Goal: Navigation & Orientation: Find specific page/section

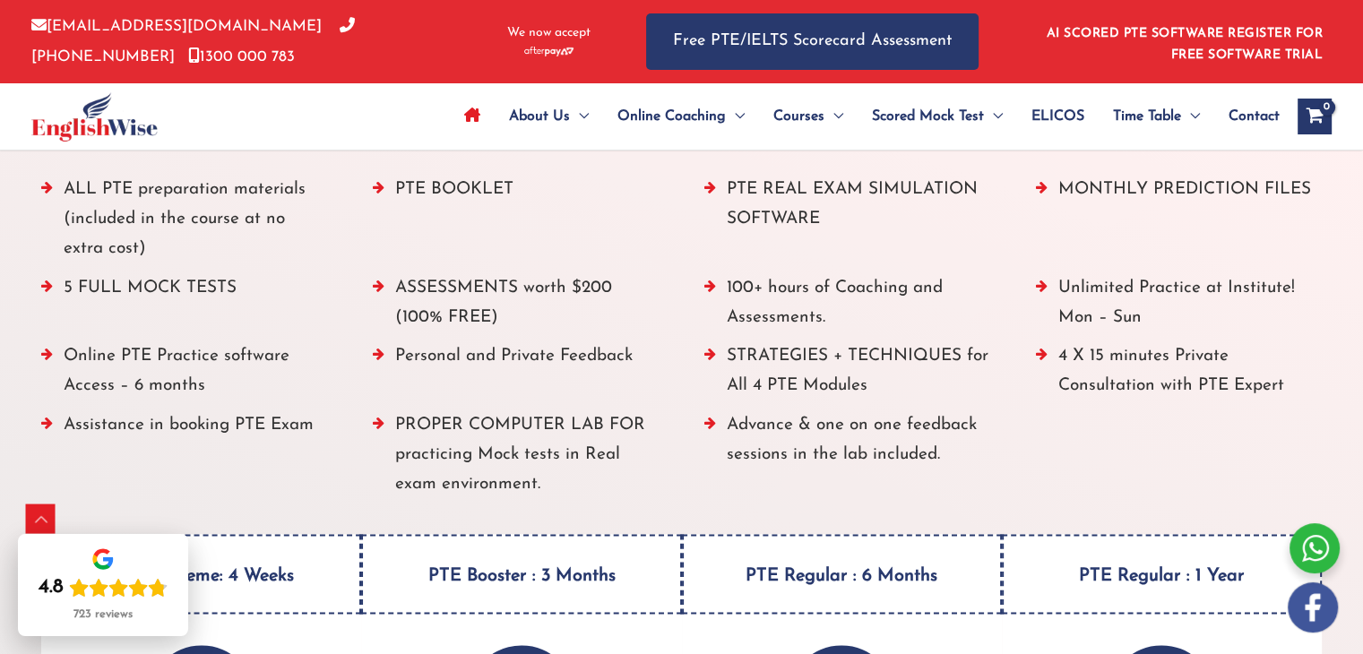
scroll to position [2126, 0]
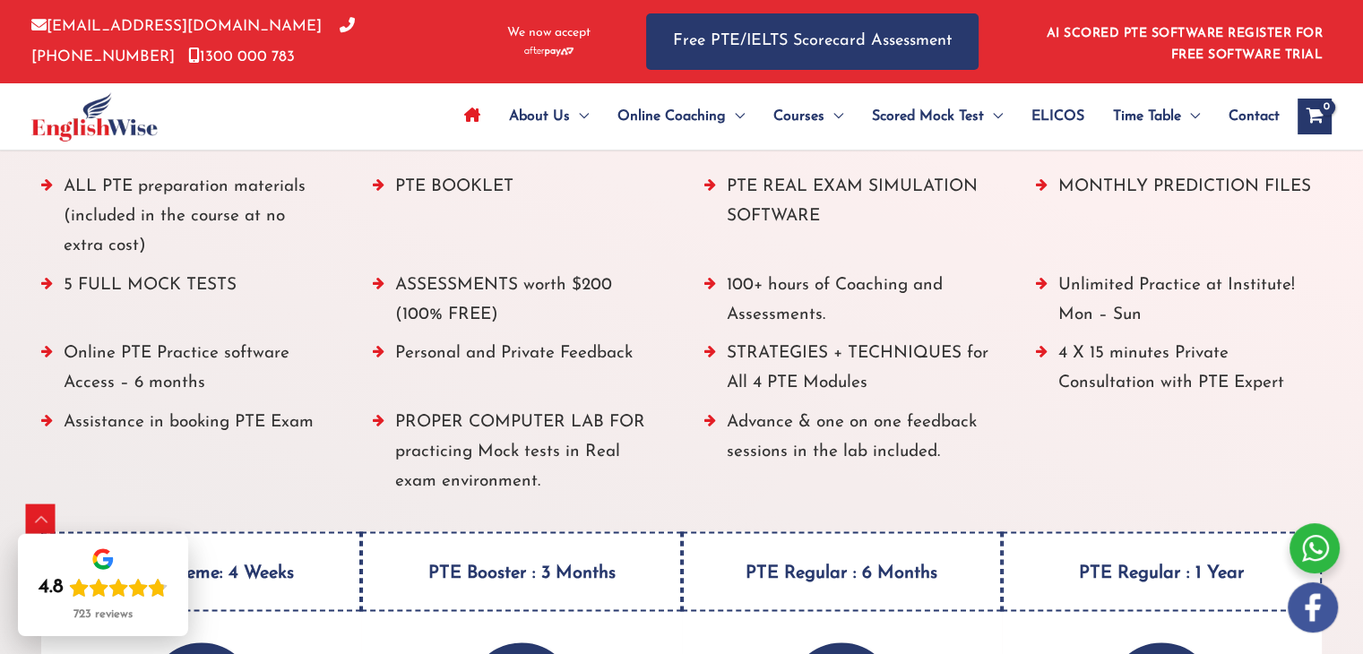
click at [117, 281] on li "5 FULL MOCK TESTS" at bounding box center [184, 305] width 287 height 69
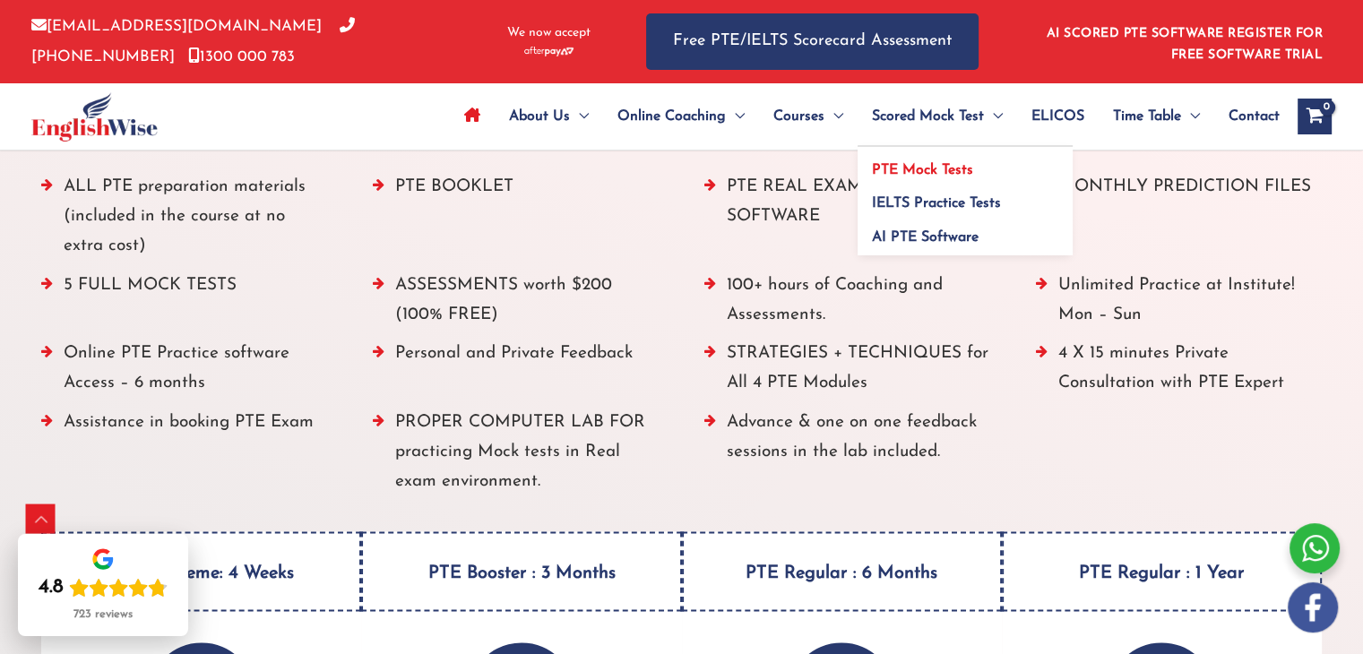
click at [954, 168] on span "PTE Mock Tests" at bounding box center [922, 170] width 101 height 14
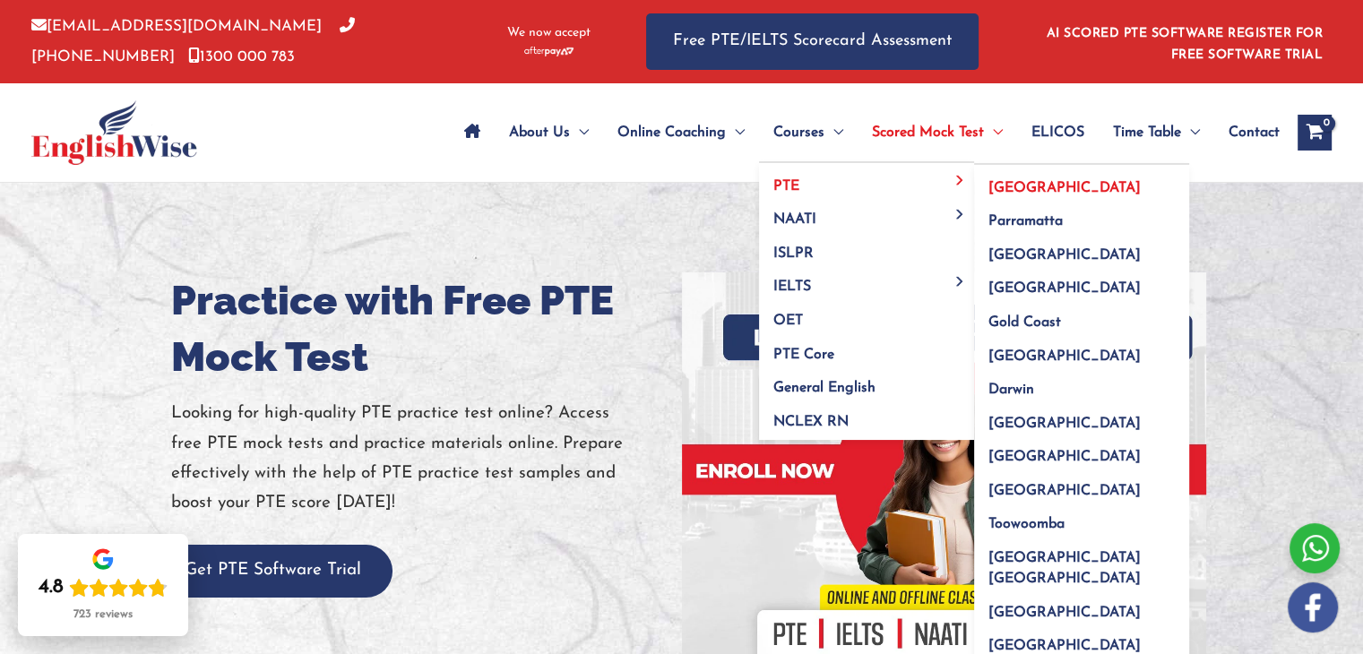
click at [1017, 186] on span "[GEOGRAPHIC_DATA]" at bounding box center [1065, 188] width 152 height 14
